Goal: Task Accomplishment & Management: Manage account settings

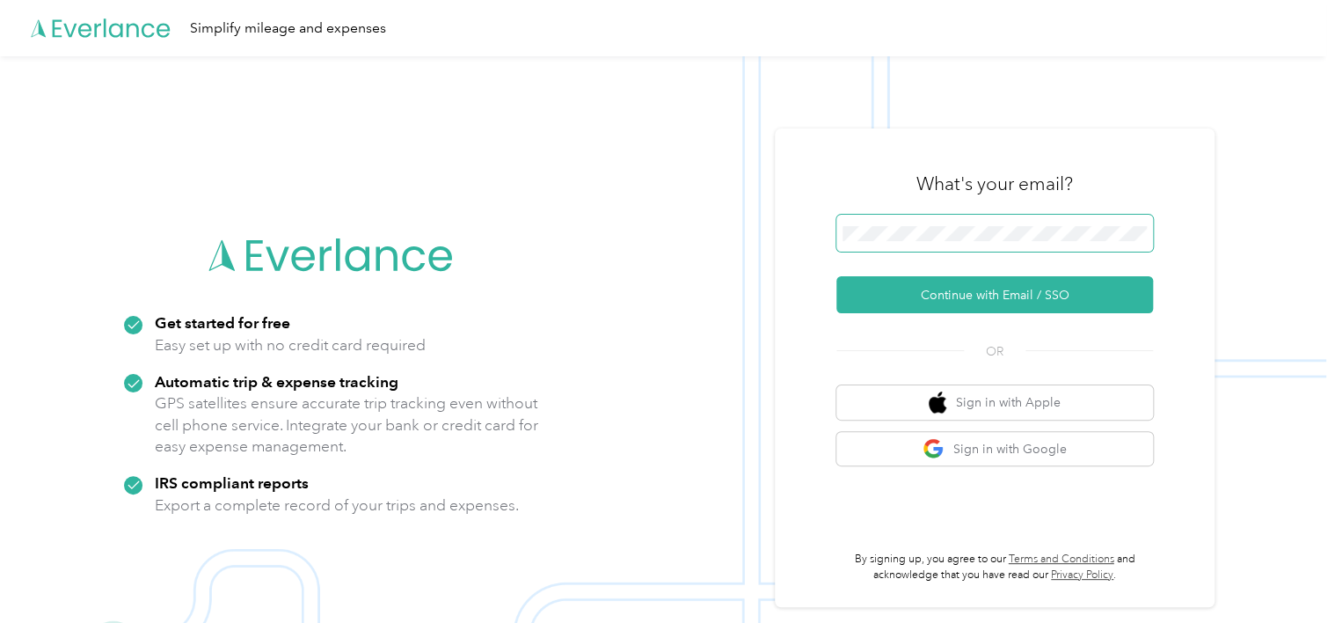
click at [855, 224] on span at bounding box center [994, 233] width 317 height 37
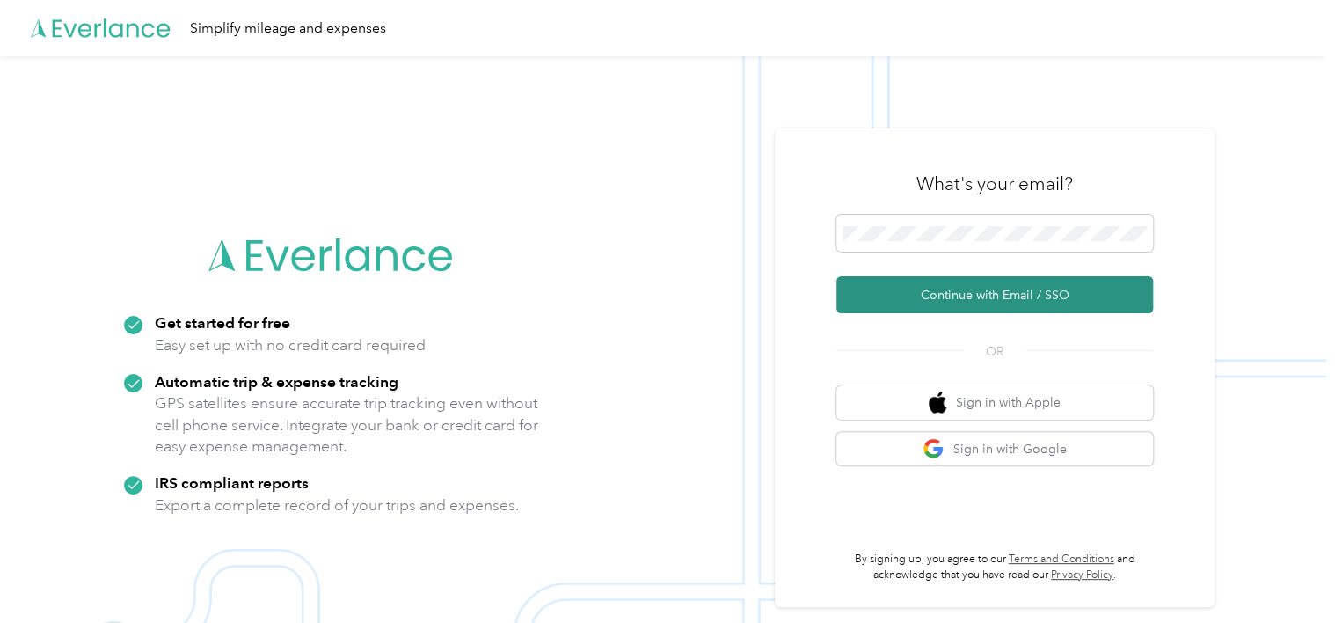
click at [979, 301] on button "Continue with Email / SSO" at bounding box center [994, 294] width 317 height 37
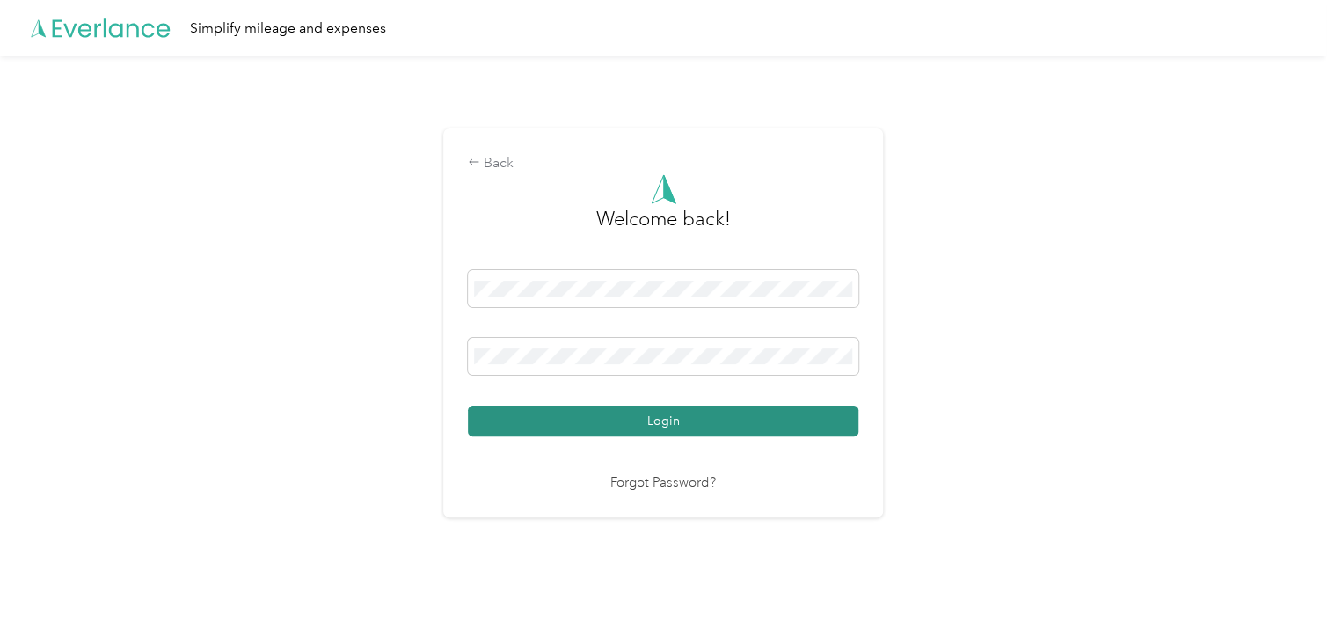
click at [745, 422] on button "Login" at bounding box center [663, 420] width 390 height 31
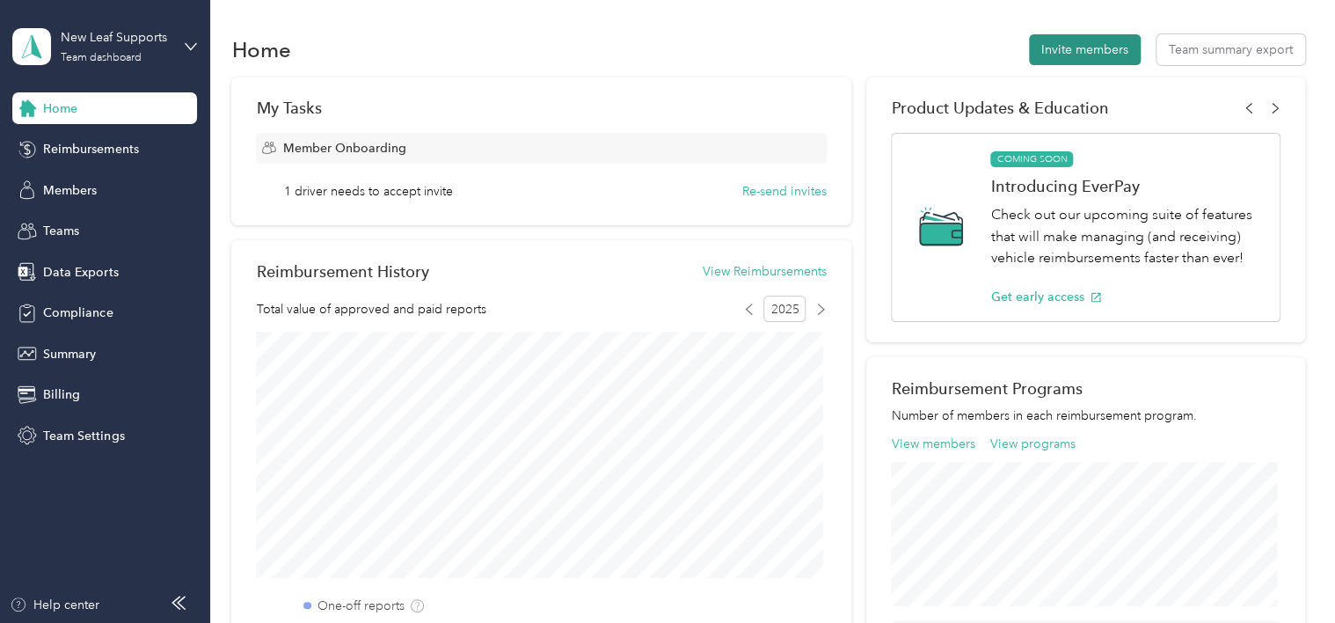
click at [1047, 49] on button "Invite members" at bounding box center [1085, 49] width 112 height 31
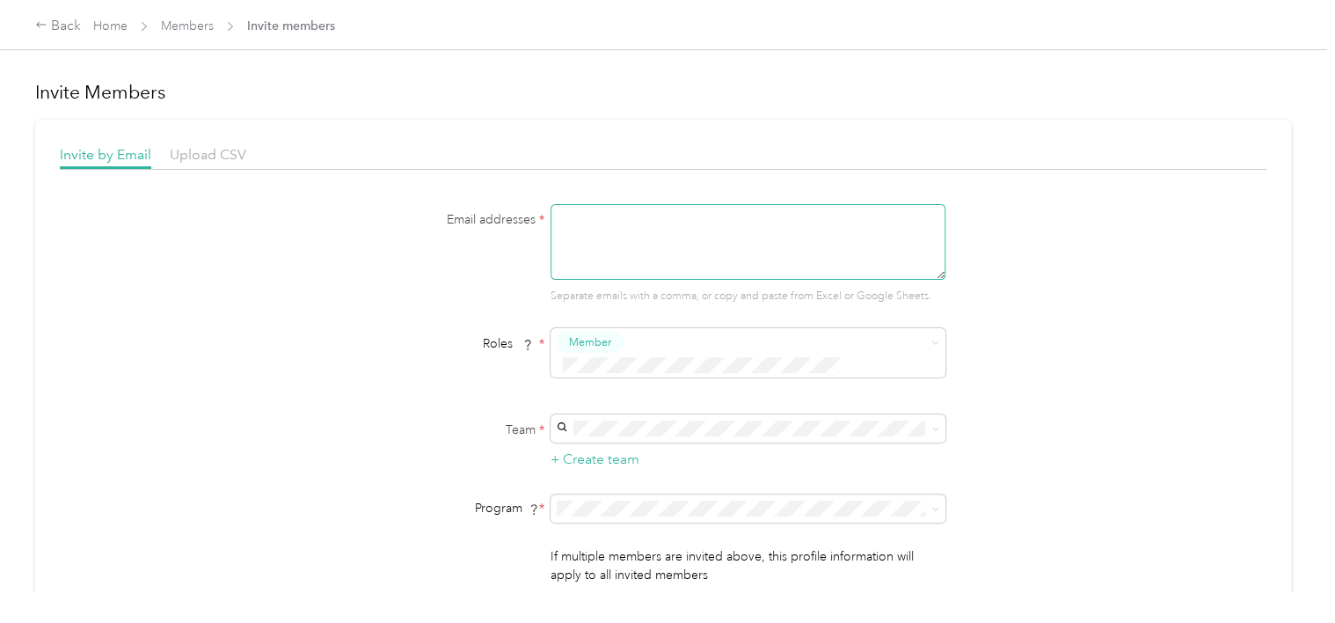
click at [677, 240] on textarea at bounding box center [747, 242] width 395 height 76
type textarea "[EMAIL_ADDRESS][DOMAIN_NAME]"
click at [1075, 229] on div "Email addresses * [EMAIL_ADDRESS][DOMAIN_NAME] Separate emails with a comma, or…" at bounding box center [663, 415] width 1207 height 423
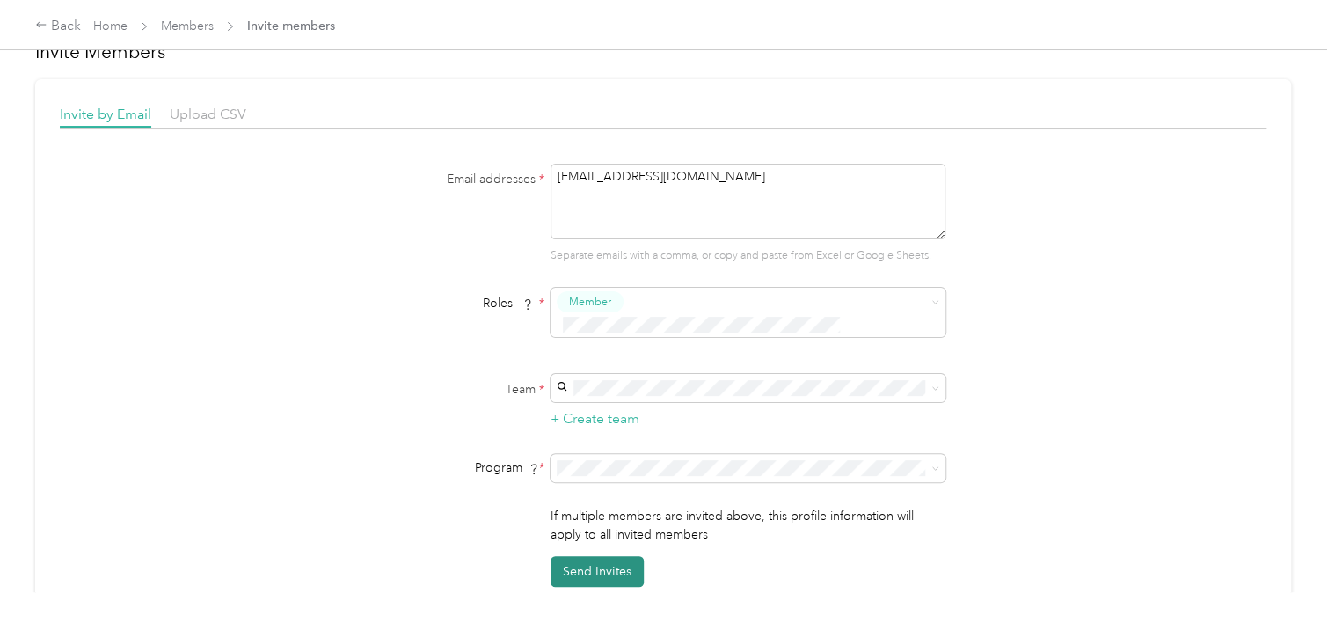
scroll to position [88, 0]
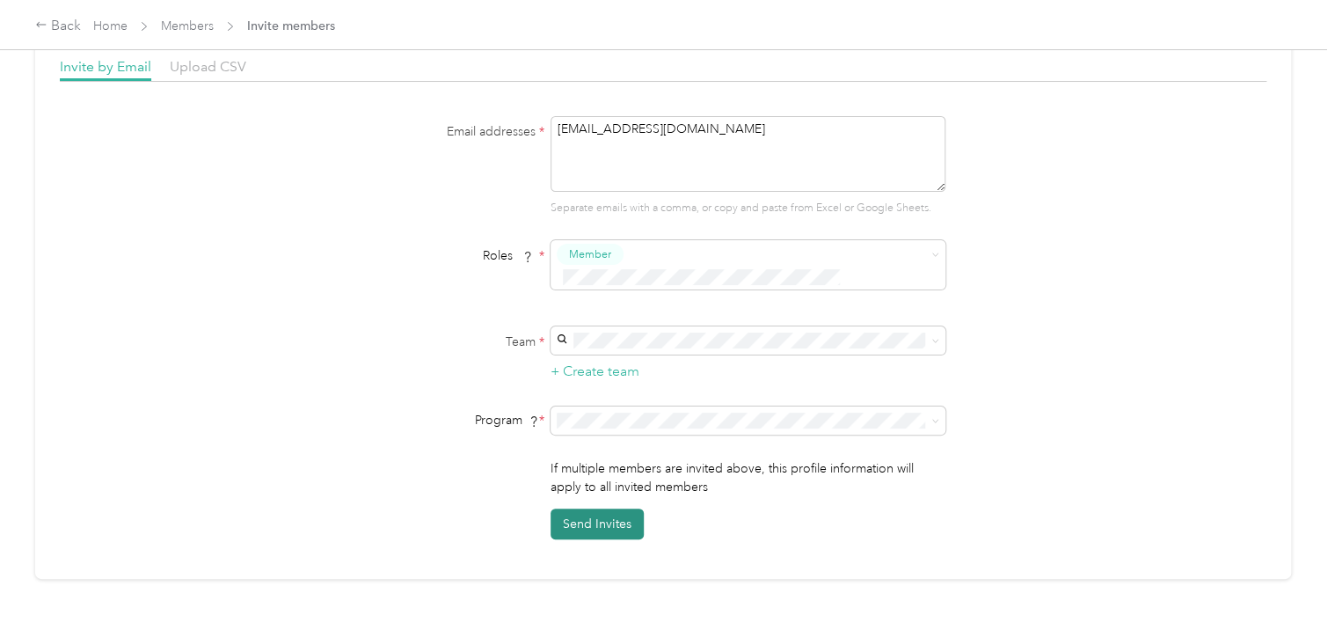
click at [616, 508] on button "Send Invites" at bounding box center [596, 523] width 93 height 31
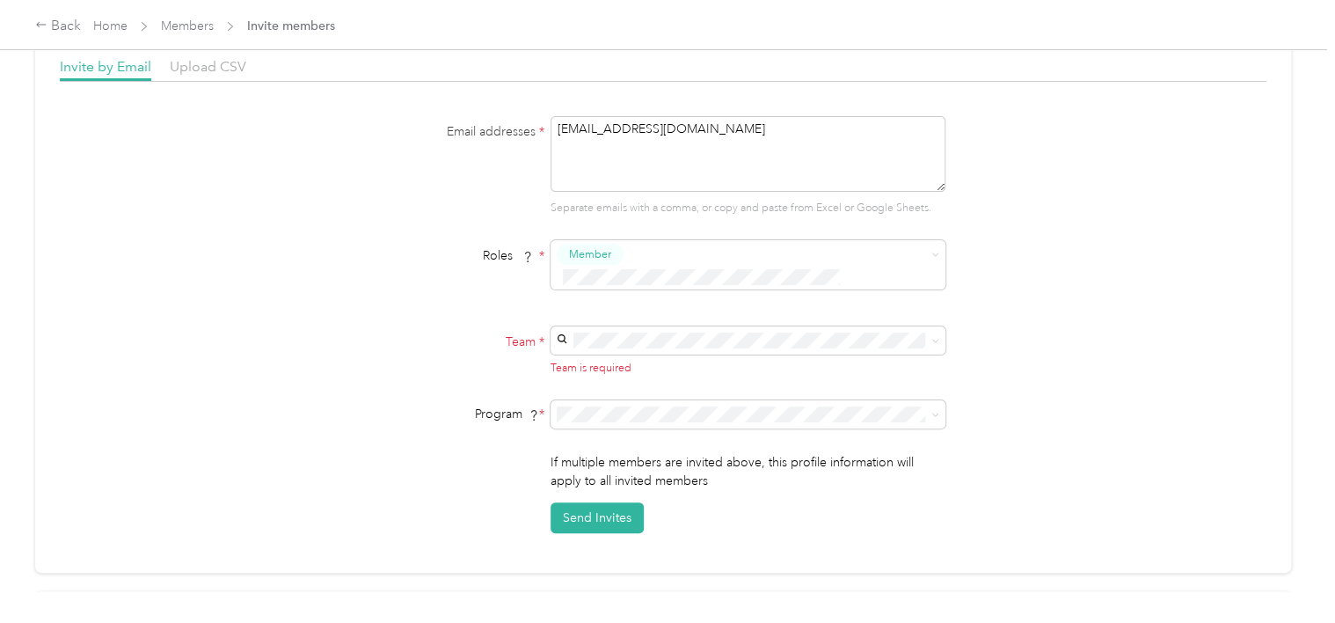
drag, startPoint x: 704, startPoint y: 278, endPoint x: 705, endPoint y: 301, distance: 22.9
click at [704, 278] on div "Member" at bounding box center [747, 271] width 395 height 62
click at [694, 364] on p "[PERSON_NAME] [PERSON_NAME] +4 more" at bounding box center [745, 370] width 370 height 18
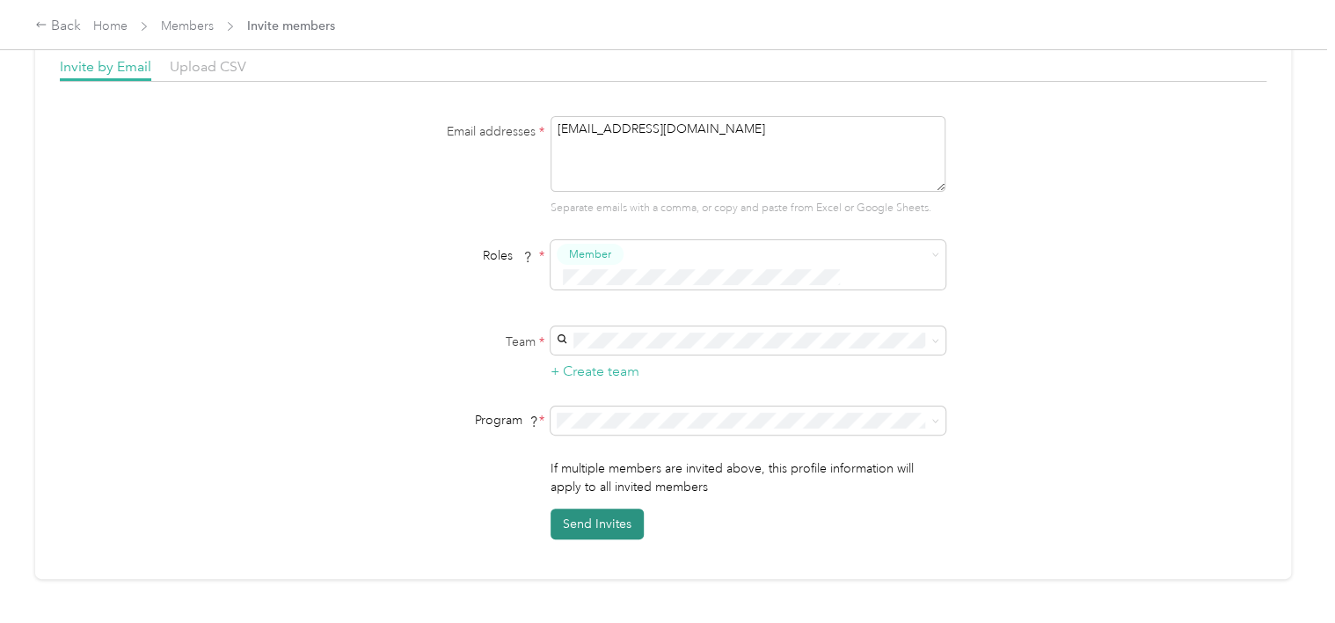
click at [631, 508] on button "Send Invites" at bounding box center [596, 523] width 93 height 31
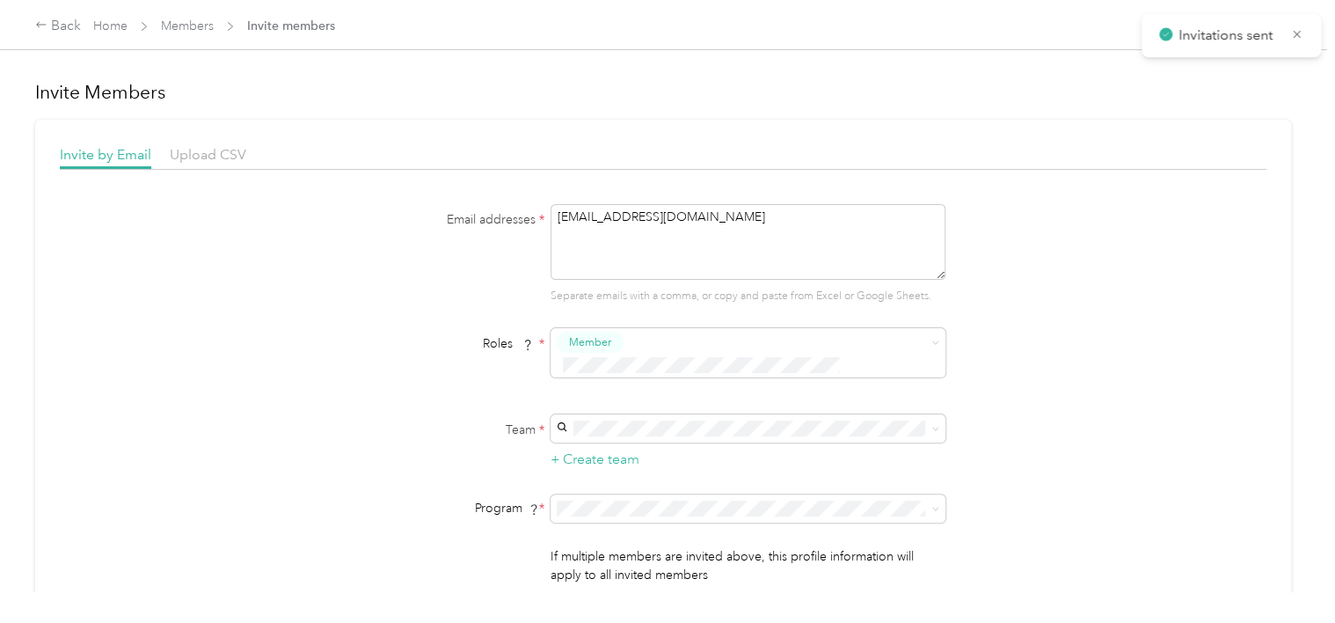
scroll to position [0, 0]
